Goal: Complete application form

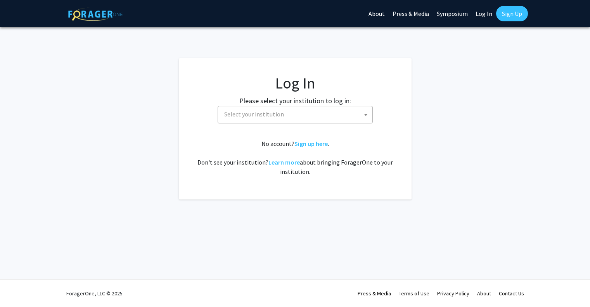
select select
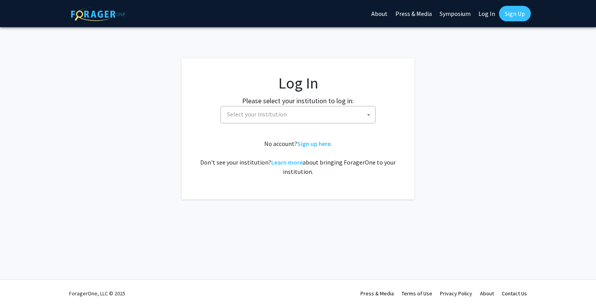
click at [332, 108] on span "Select your institution" at bounding box center [299, 114] width 151 height 16
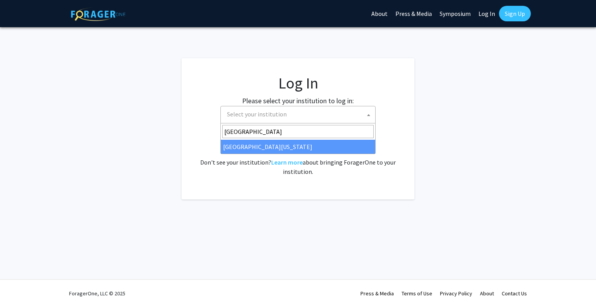
type input "university of marylan"
select select "31"
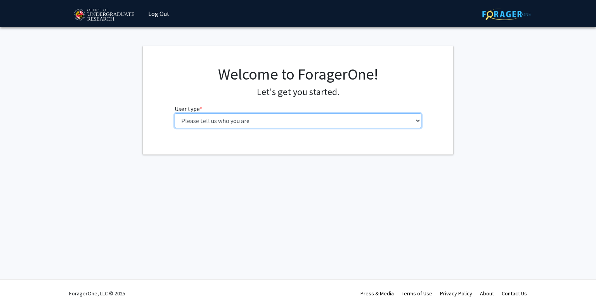
click at [205, 119] on select "Please tell us who you are Undergraduate Student Master's Student Doctoral Cand…" at bounding box center [297, 120] width 247 height 15
select select "1: undergrad"
click at [174, 113] on select "Please tell us who you are Undergraduate Student Master's Student Doctoral Cand…" at bounding box center [297, 120] width 247 height 15
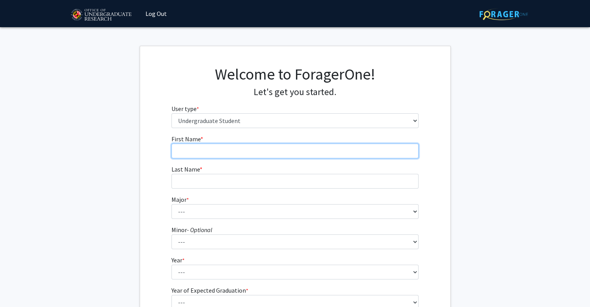
click at [224, 150] on input "First Name * required" at bounding box center [294, 150] width 247 height 15
type input "[PERSON_NAME]"
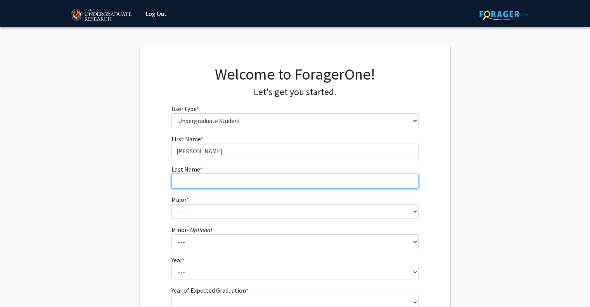
type input "Nwobi"
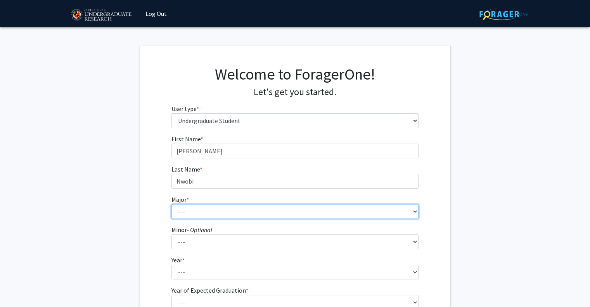
click at [210, 206] on select "--- Accounting Aerospace Engineering African American and Africana Studies Agri…" at bounding box center [294, 211] width 247 height 15
select select "17: 2318"
click at [171, 204] on select "--- Accounting Aerospace Engineering African American and Africana Studies Agri…" at bounding box center [294, 211] width 247 height 15
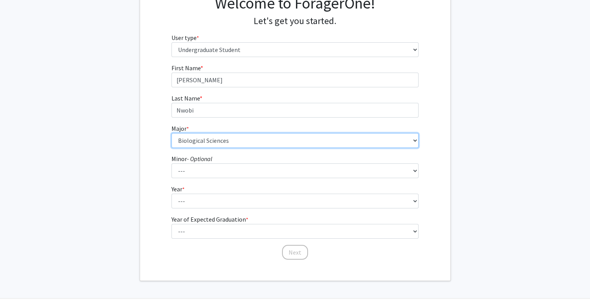
scroll to position [73, 0]
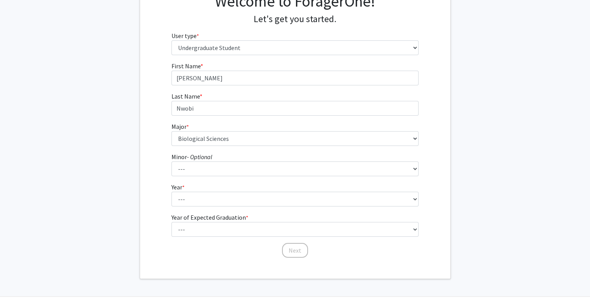
click at [193, 176] on form "First Name * required [PERSON_NAME] Last Name * required [PERSON_NAME] * requir…" at bounding box center [294, 155] width 247 height 189
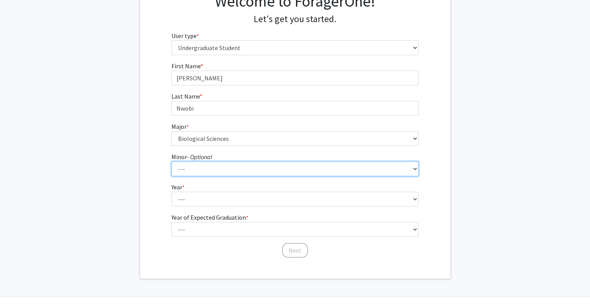
click at [186, 168] on select "--- Actuarial Mathematics Advanced Cybersecurity Experience for Students Africa…" at bounding box center [294, 168] width 247 height 15
select select "101: 1904"
click at [171, 161] on select "--- Actuarial Mathematics Advanced Cybersecurity Experience for Students Africa…" at bounding box center [294, 168] width 247 height 15
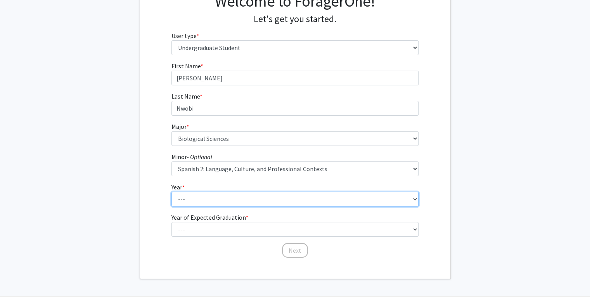
click at [212, 200] on select "--- First-year Sophomore Junior Senior Postbaccalaureate Certificate" at bounding box center [294, 199] width 247 height 15
select select "3: junior"
click at [171, 192] on select "--- First-year Sophomore Junior Senior Postbaccalaureate Certificate" at bounding box center [294, 199] width 247 height 15
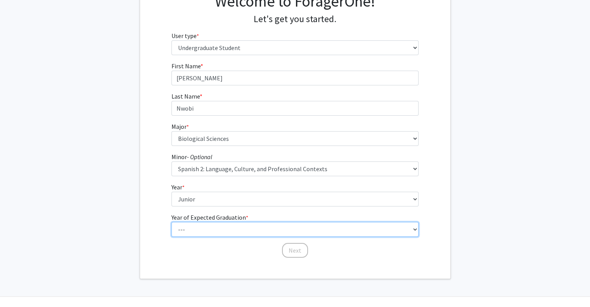
click at [207, 234] on select "--- 2025 2026 2027 2028 2029 2030 2031 2032 2033 2034" at bounding box center [294, 229] width 247 height 15
select select "3: 2027"
click at [171, 222] on select "--- 2025 2026 2027 2028 2029 2030 2031 2032 2033 2034" at bounding box center [294, 229] width 247 height 15
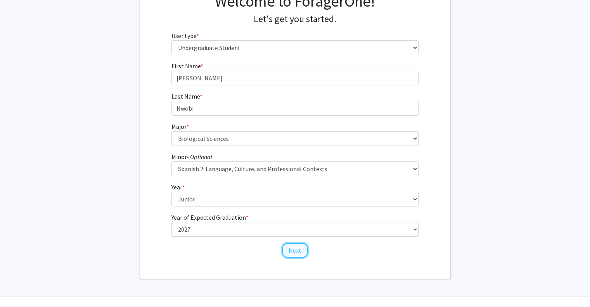
click at [299, 247] on button "Next" at bounding box center [295, 250] width 26 height 15
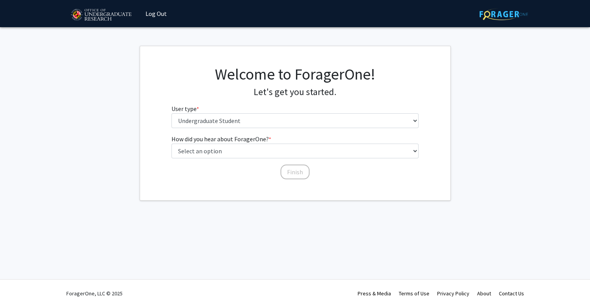
scroll to position [0, 0]
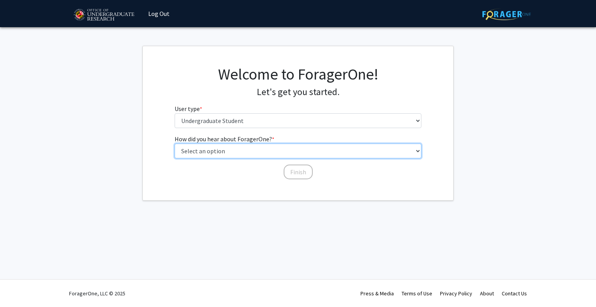
click at [243, 152] on select "Select an option Peer/student recommendation Faculty/staff recommendation Unive…" at bounding box center [297, 150] width 247 height 15
select select "1: peer_recommendation"
click at [174, 143] on select "Select an option Peer/student recommendation Faculty/staff recommendation Unive…" at bounding box center [297, 150] width 247 height 15
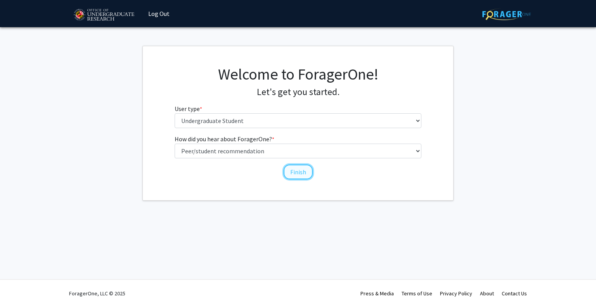
click at [293, 169] on button "Finish" at bounding box center [297, 171] width 29 height 15
